Goal: Task Accomplishment & Management: Manage account settings

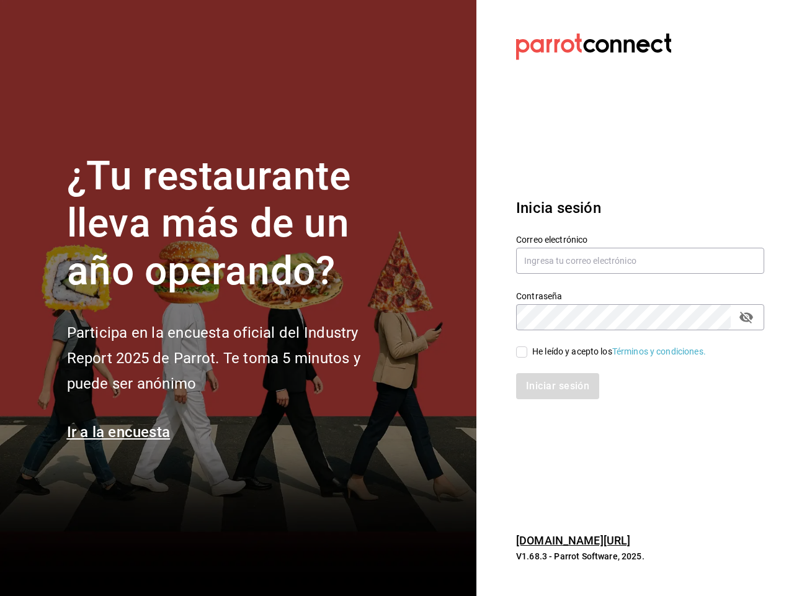
click at [397, 298] on div "¿Tu restaurante lleva más de un año operando? Participa en la encuesta oficial …" at bounding box center [234, 298] width 335 height 291
click at [640, 261] on input "text" at bounding box center [640, 261] width 248 height 26
click at [746, 317] on icon "passwordField" at bounding box center [746, 317] width 14 height 12
